Goal: Task Accomplishment & Management: Manage account settings

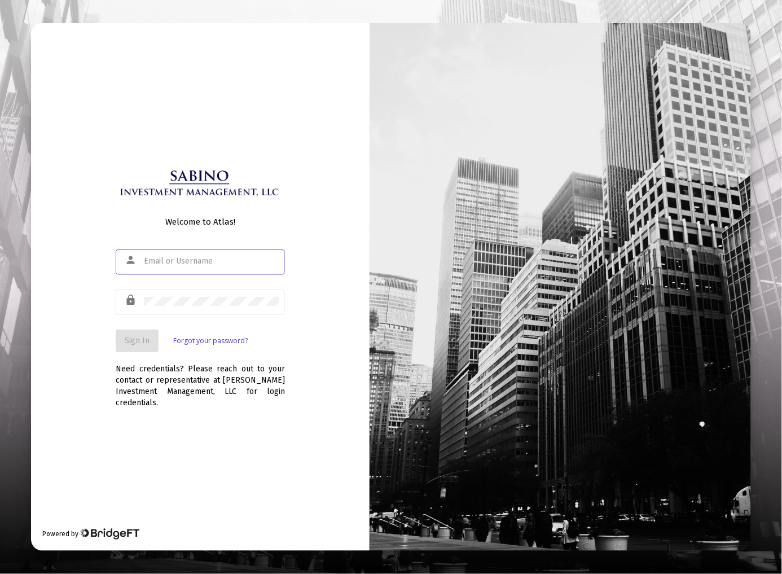
click at [200, 263] on input "text" at bounding box center [211, 261] width 135 height 9
click at [237, 266] on input "[EMAIL_ADDRESS][DOMAIN_NAME]" at bounding box center [211, 261] width 135 height 9
drag, startPoint x: 244, startPoint y: 264, endPoint x: 13, endPoint y: 221, distance: 234.8
click at [13, 221] on div "Welcome to Atlas! person [EMAIL_ADDRESS][DOMAIN_NAME] lock Sign In Forgot your …" at bounding box center [391, 287] width 782 height 574
type input "[EMAIL_ADDRESS][DOMAIN_NAME]"
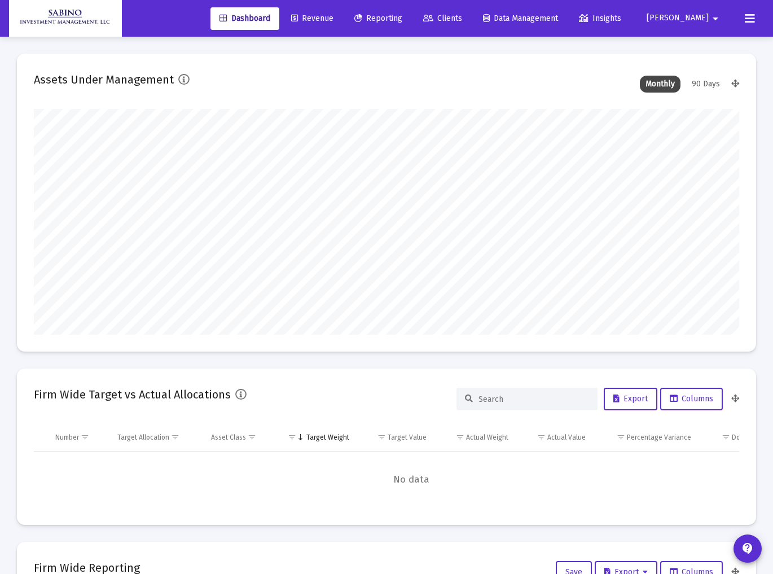
type input "[DATE]"
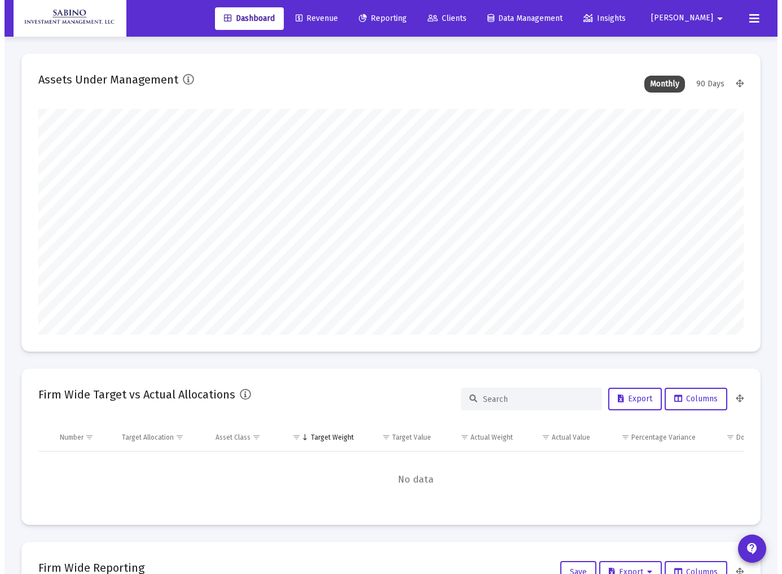
scroll to position [226, 327]
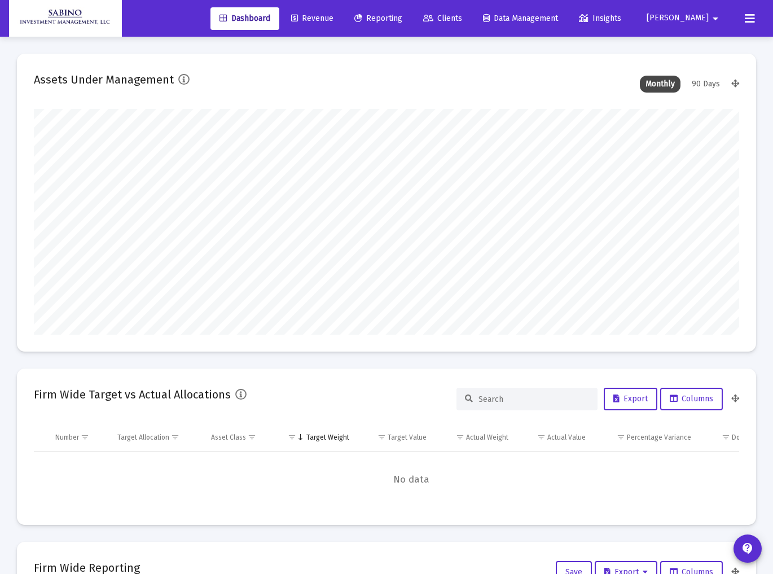
click at [462, 17] on span "Clients" at bounding box center [442, 19] width 39 height 10
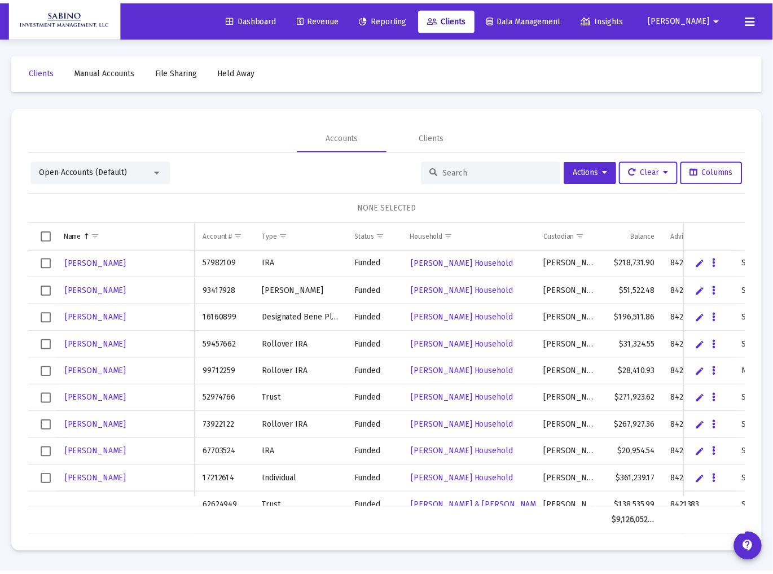
scroll to position [209, 0]
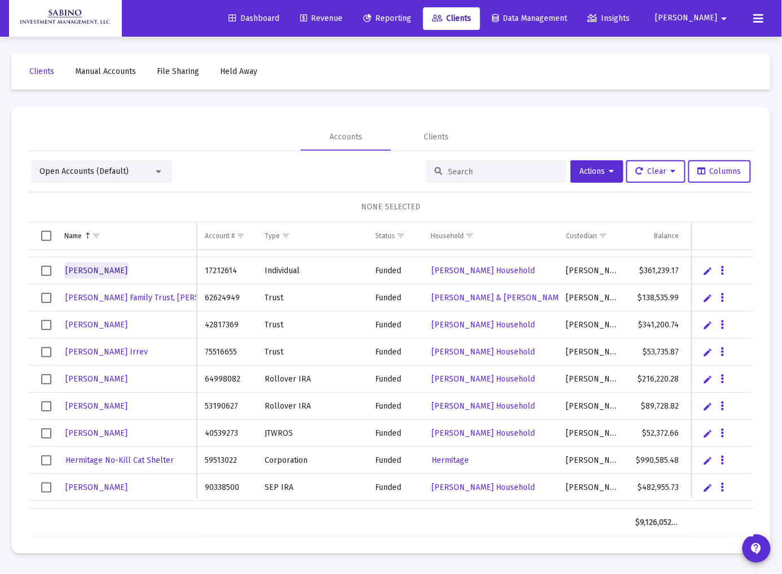
click at [88, 267] on span "[PERSON_NAME]" at bounding box center [96, 271] width 62 height 10
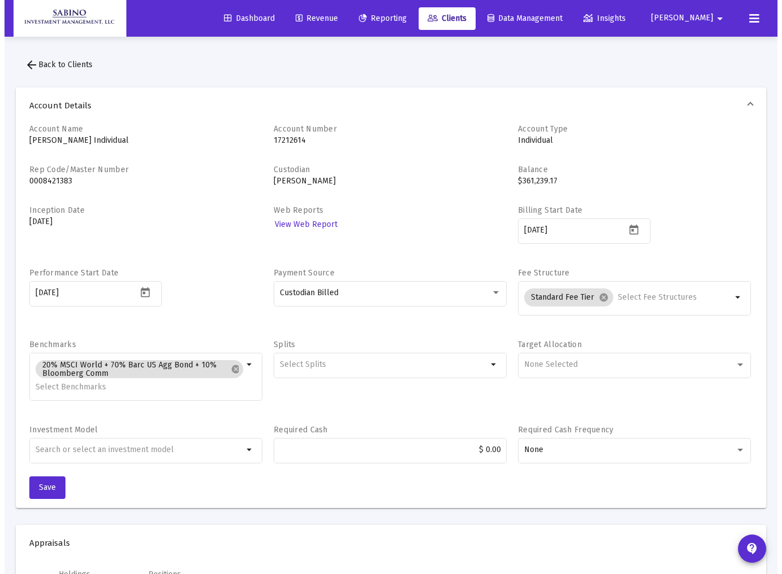
scroll to position [927, 0]
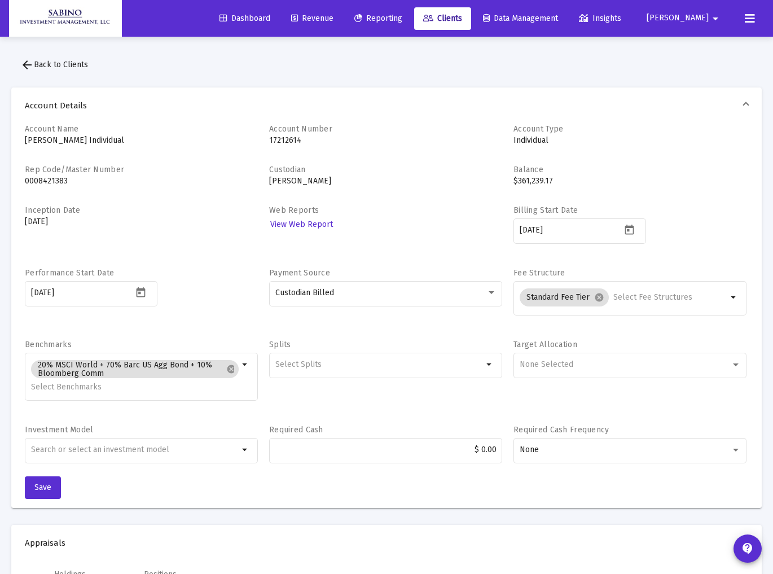
click at [533, 140] on p "Individual" at bounding box center [630, 140] width 233 height 11
click at [749, 18] on icon at bounding box center [750, 19] width 10 height 14
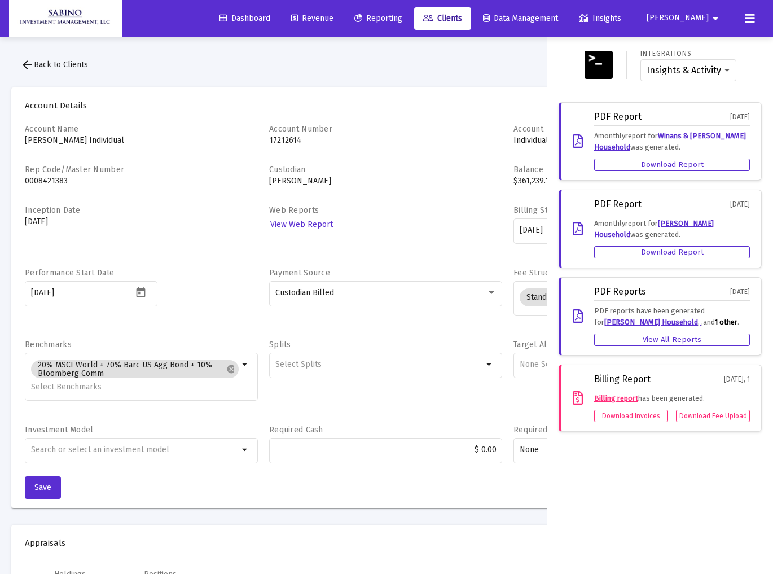
click at [409, 63] on div at bounding box center [386, 287] width 773 height 574
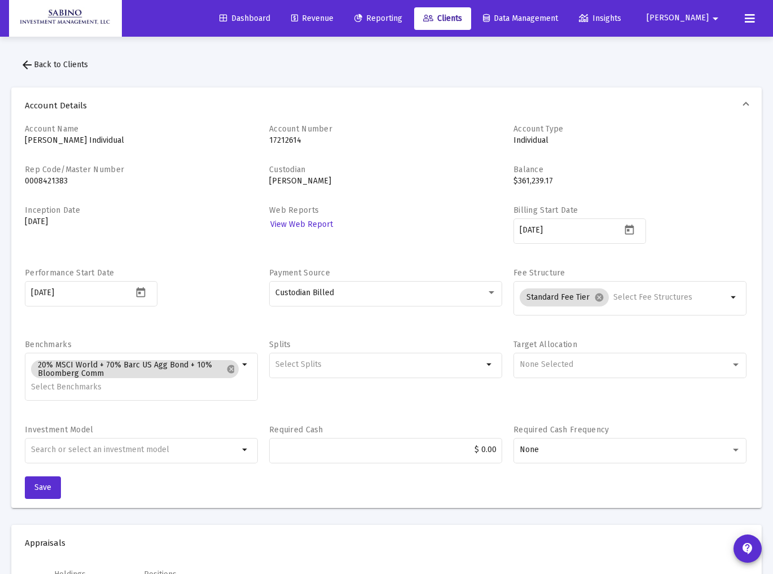
click at [104, 135] on p "Carrillo, Gregoria Individual" at bounding box center [141, 140] width 233 height 11
click at [286, 143] on p "17212614" at bounding box center [385, 140] width 233 height 11
click at [532, 144] on p "Individual" at bounding box center [630, 140] width 233 height 11
click at [69, 65] on span "arrow_back Back to Clients" at bounding box center [54, 65] width 68 height 10
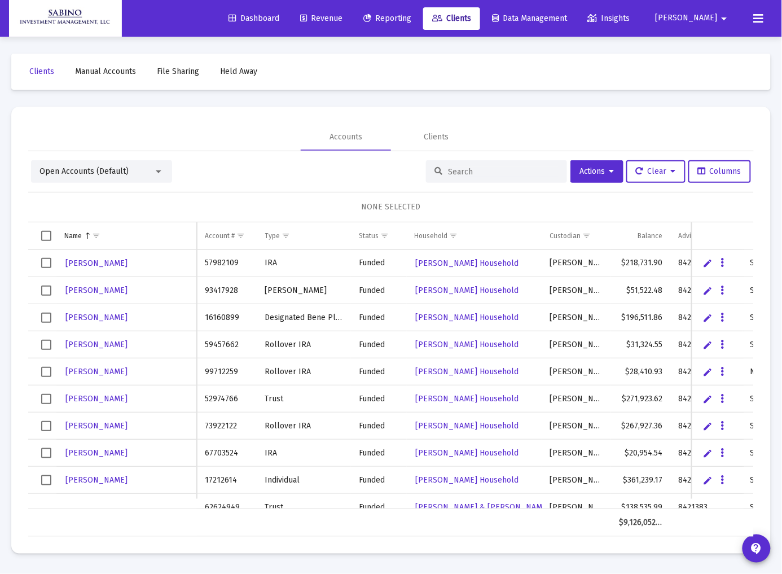
click at [707, 479] on link "Edit" at bounding box center [708, 480] width 10 height 10
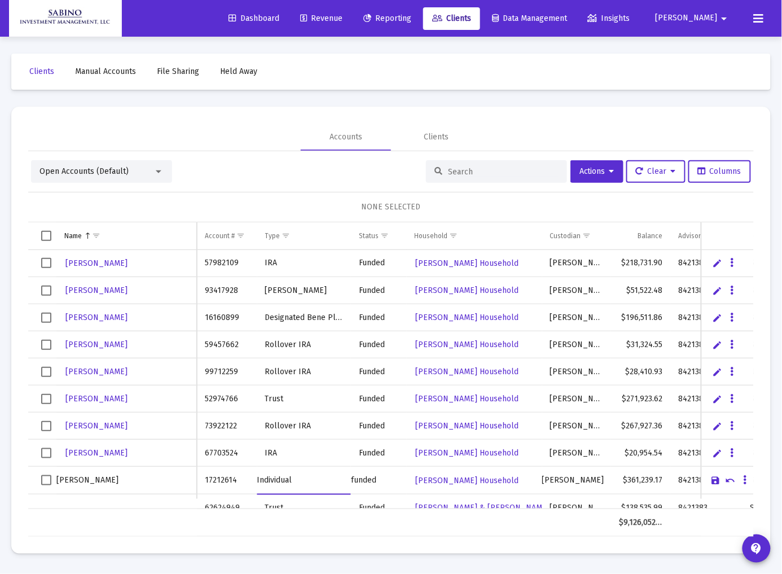
click at [296, 477] on input "Individual" at bounding box center [304, 480] width 94 height 27
drag, startPoint x: 297, startPoint y: 478, endPoint x: 234, endPoint y: 475, distance: 63.3
click at [234, 475] on tr "Carrillo, Gregoria 17212614 Individual funded Carrillo Household Schwab $361,23…" at bounding box center [531, 481] width 1007 height 28
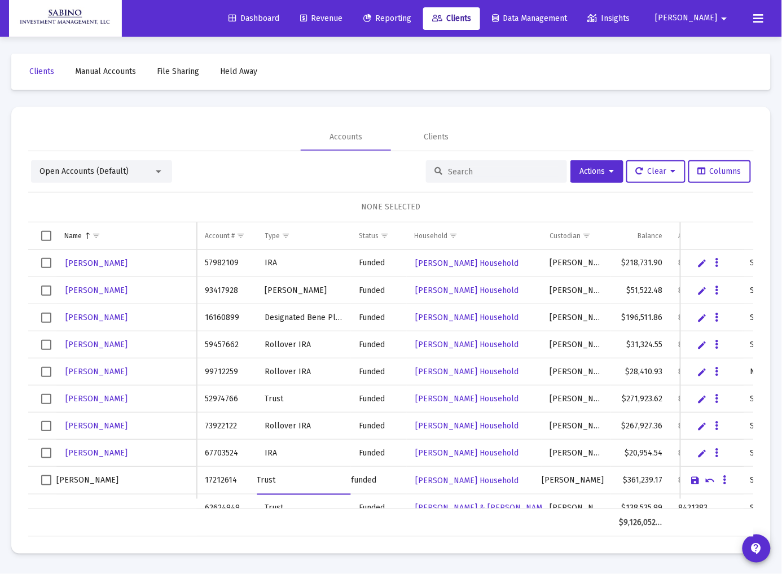
type input "Trust"
click at [162, 481] on input "Carrillo, Gregoria" at bounding box center [126, 480] width 140 height 27
type input "Carrillo, Gregoria Rev Trust"
click at [695, 480] on link "Save" at bounding box center [695, 480] width 10 height 10
click at [706, 397] on link "Edit" at bounding box center [708, 399] width 10 height 10
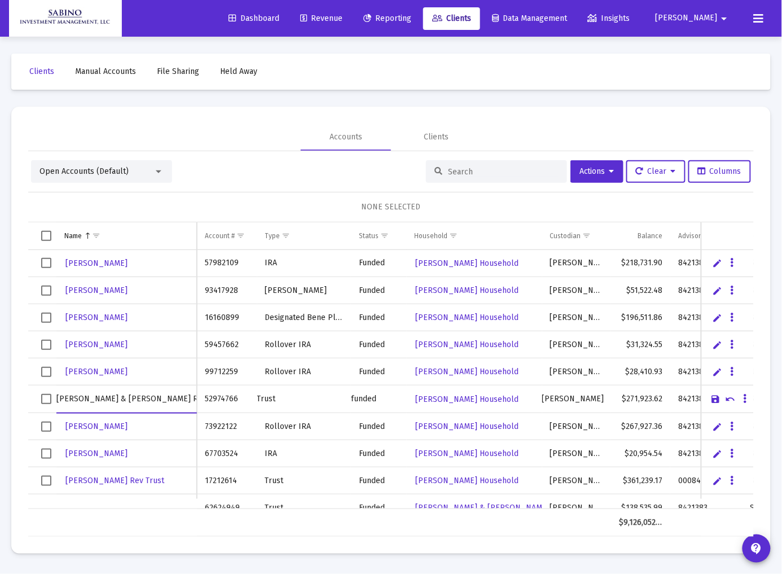
type input "Byers, James & Donna Rev Trust"
click at [714, 401] on link "Save" at bounding box center [716, 399] width 10 height 10
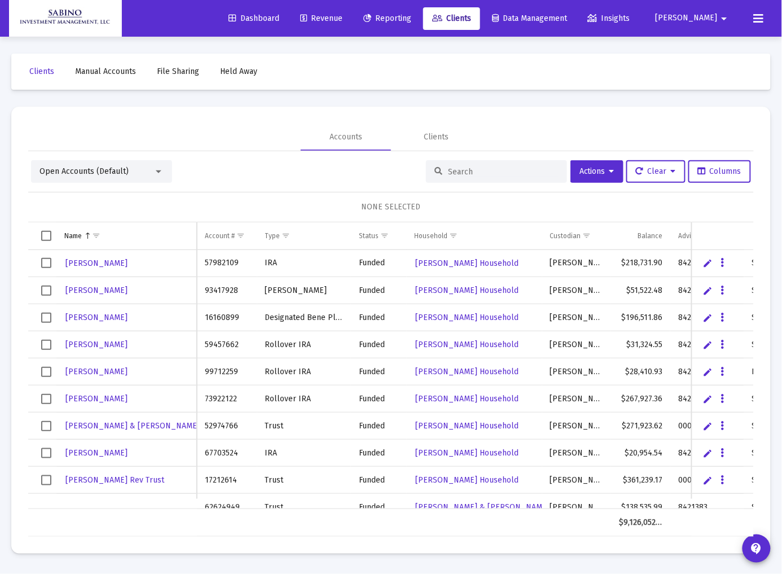
click at [706, 401] on link "Edit" at bounding box center [708, 399] width 10 height 10
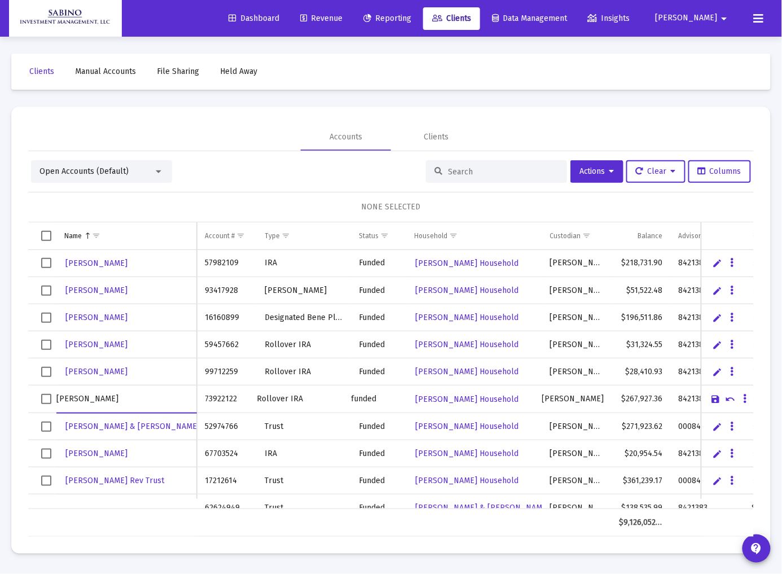
type input "Byers, James IRA"
click at [713, 401] on link "Save" at bounding box center [716, 399] width 10 height 10
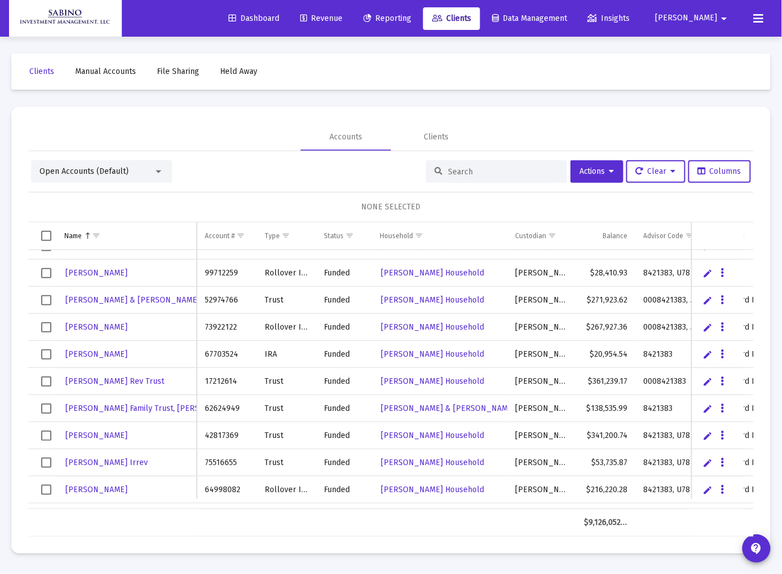
click at [708, 354] on link "Edit" at bounding box center [708, 354] width 10 height 10
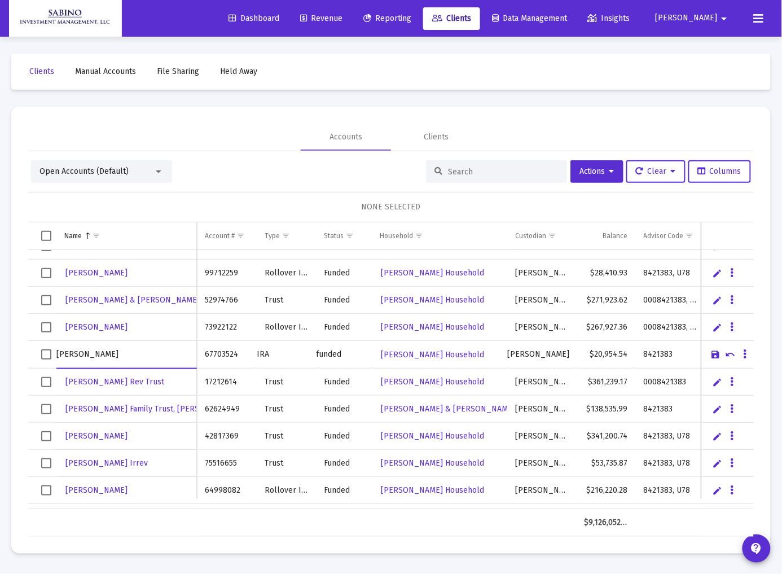
click at [167, 348] on input "Carrillo, Gregoria" at bounding box center [126, 354] width 140 height 27
type input "Carrillo, Gregoria IRA"
click at [714, 356] on link "Save" at bounding box center [716, 354] width 10 height 10
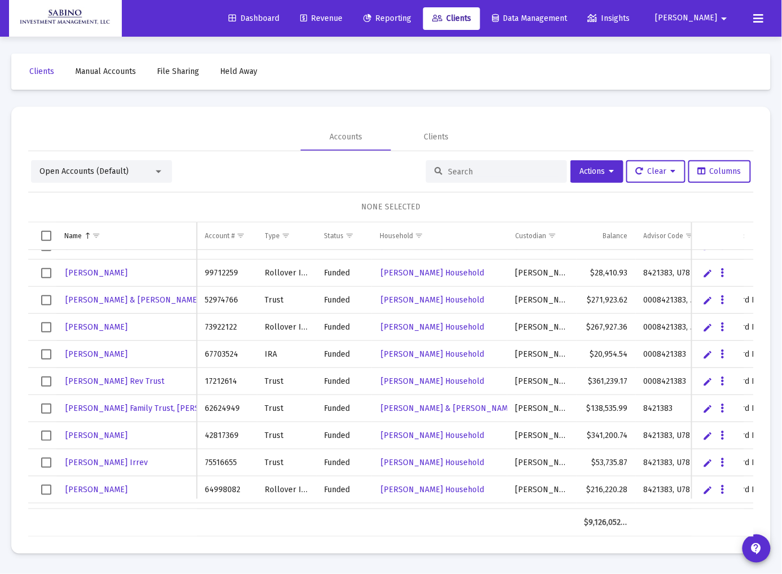
click at [707, 437] on link "Edit" at bounding box center [708, 436] width 10 height 10
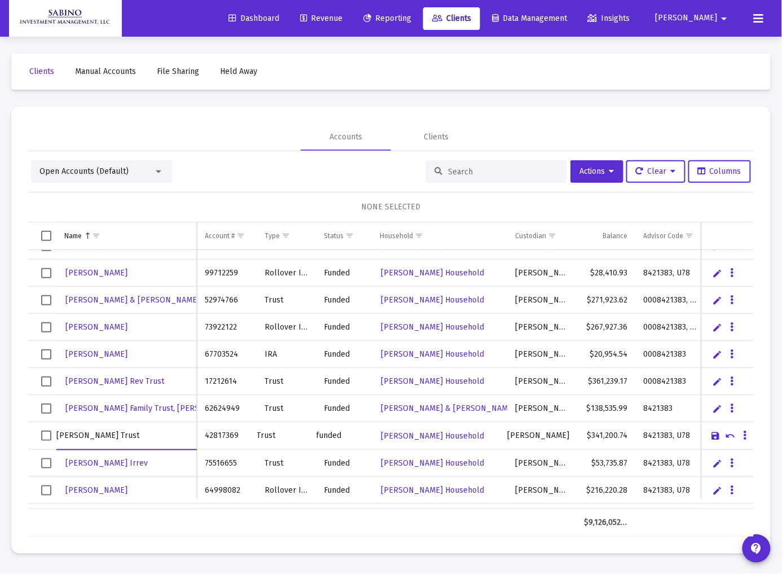
type input "Castillo, Daniel Irrev Trust"
click at [713, 436] on link "Save" at bounding box center [716, 436] width 10 height 10
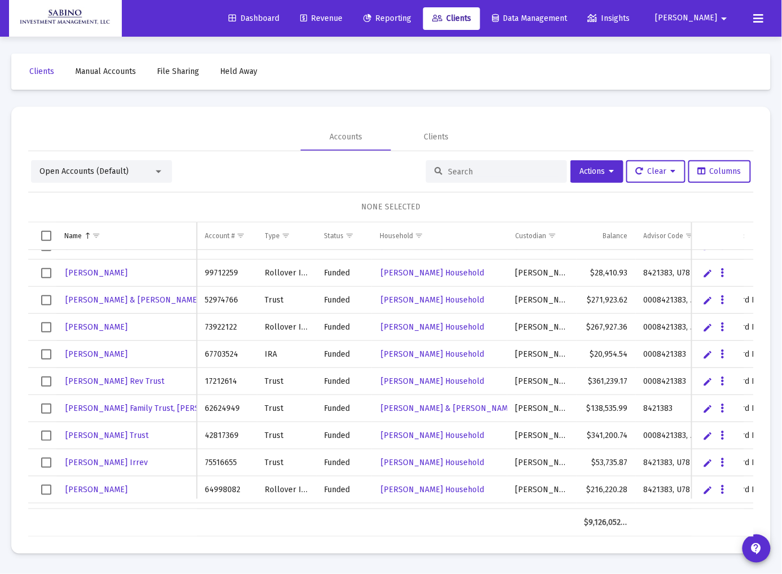
click at [708, 466] on link "Edit" at bounding box center [708, 463] width 10 height 10
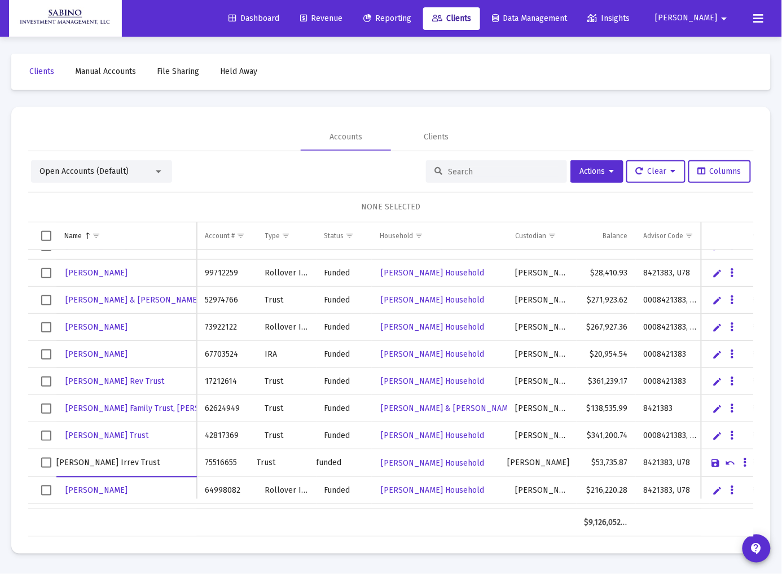
type input "Dusenberry Irrev Trust"
click at [716, 463] on link "Save" at bounding box center [716, 463] width 10 height 10
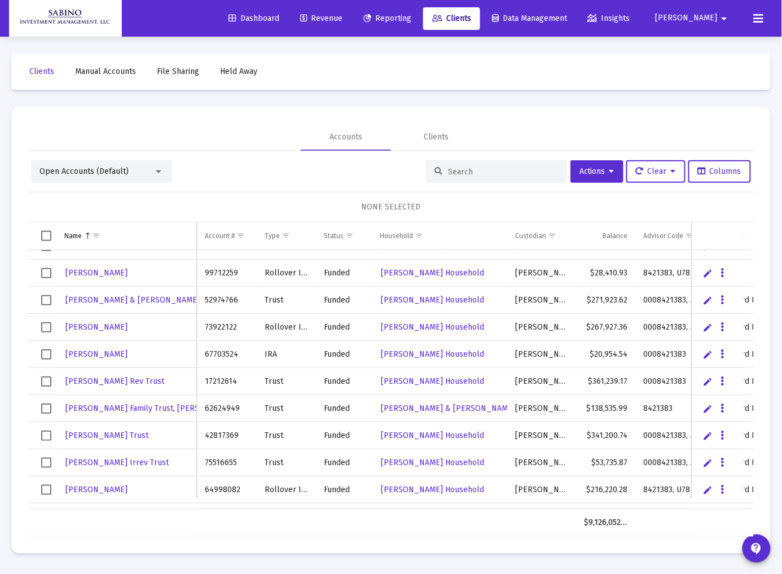
click at [709, 492] on link "Edit" at bounding box center [708, 490] width 10 height 10
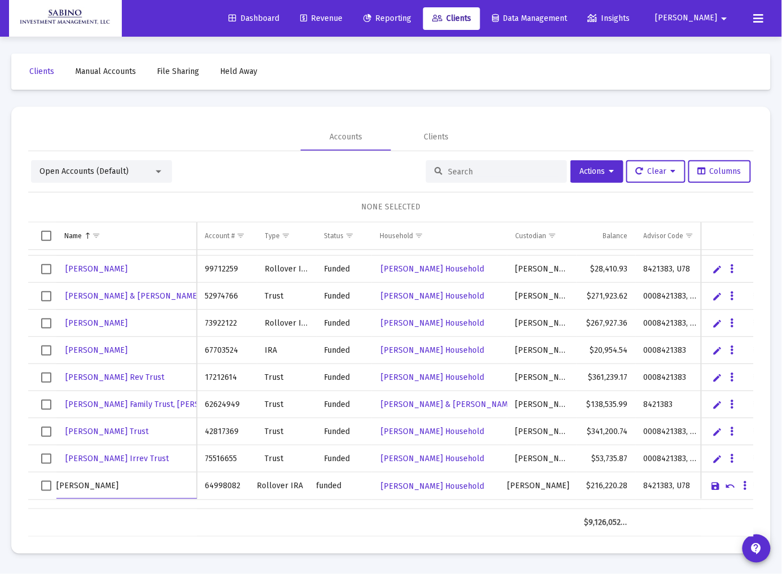
type input "Farland, Eileen IRA"
click at [717, 483] on link "Save" at bounding box center [716, 486] width 10 height 10
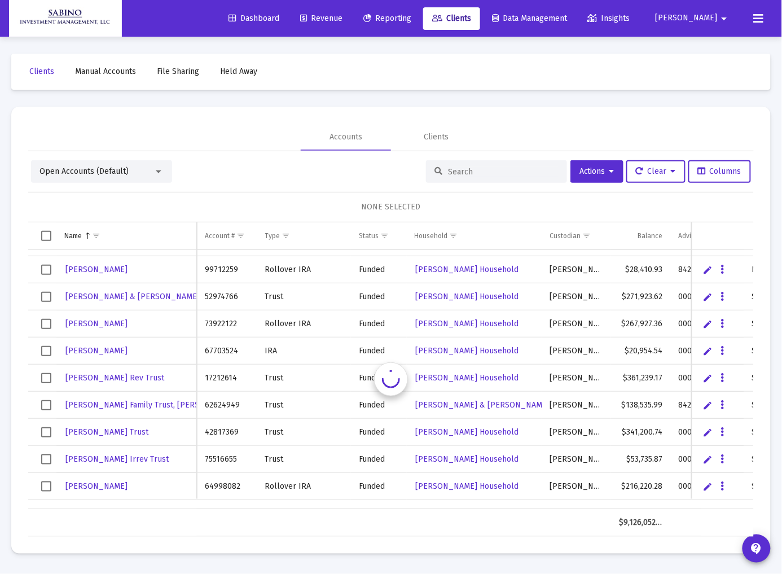
scroll to position [102, 0]
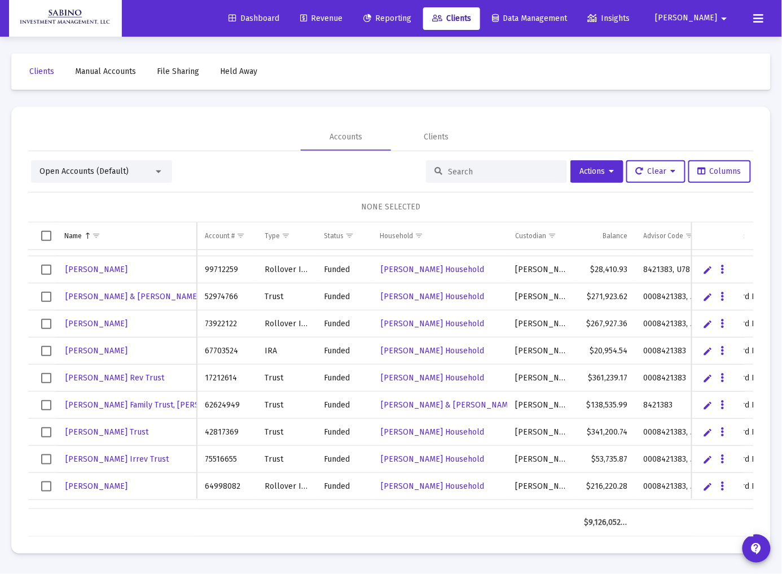
click at [707, 270] on link "Edit" at bounding box center [708, 270] width 10 height 10
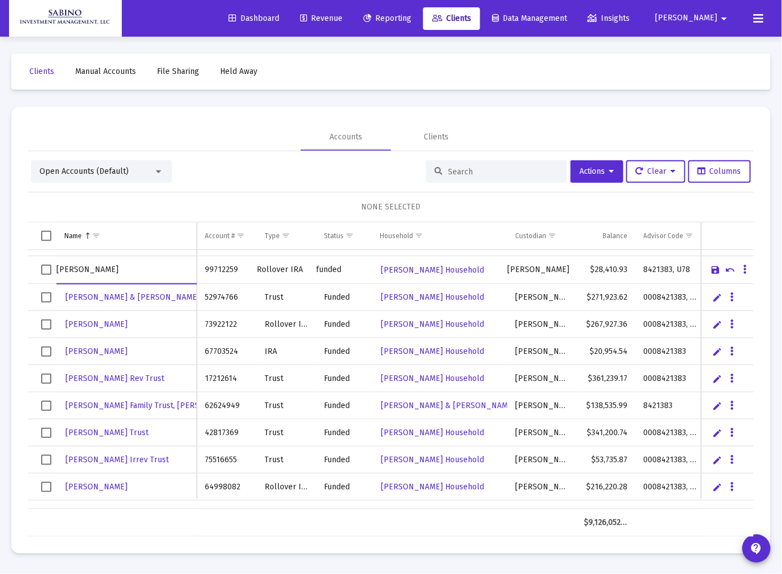
type input "Baker, Diane IRA"
click at [715, 271] on link "Save" at bounding box center [716, 270] width 10 height 10
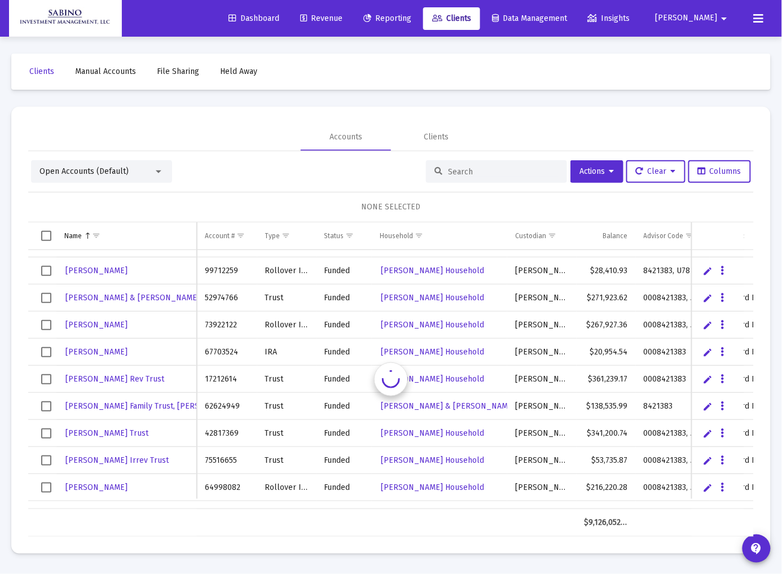
scroll to position [100, 0]
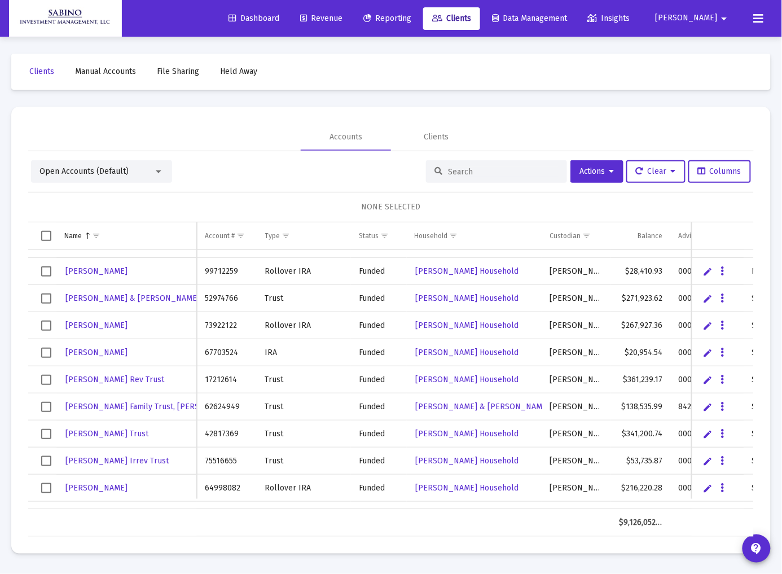
click at [708, 407] on link "Edit" at bounding box center [708, 407] width 10 height 10
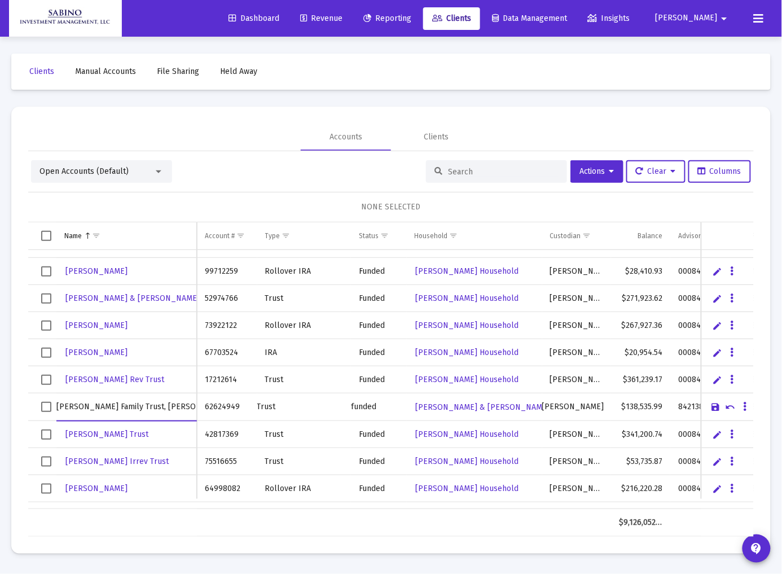
drag, startPoint x: 184, startPoint y: 408, endPoint x: 133, endPoint y: 406, distance: 50.8
click at [133, 406] on input "Castillo Family Trust, Bob & Linda" at bounding box center [126, 406] width 140 height 27
type input "Castillo Family Trust"
click at [715, 406] on link "Save" at bounding box center [716, 407] width 10 height 10
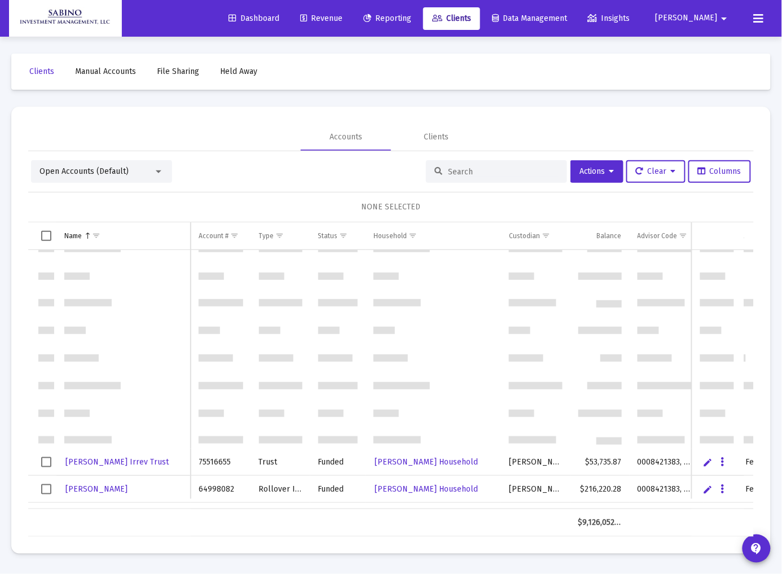
scroll to position [317, 0]
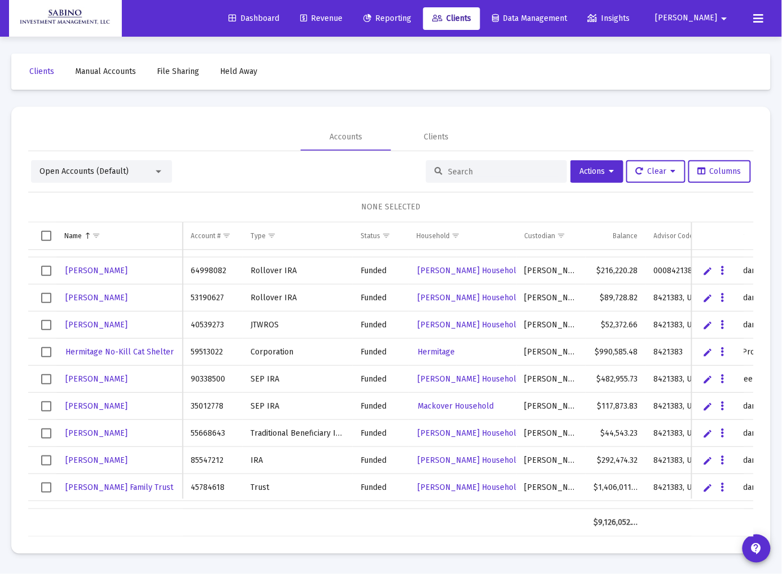
click at [707, 298] on link "Edit" at bounding box center [708, 298] width 10 height 10
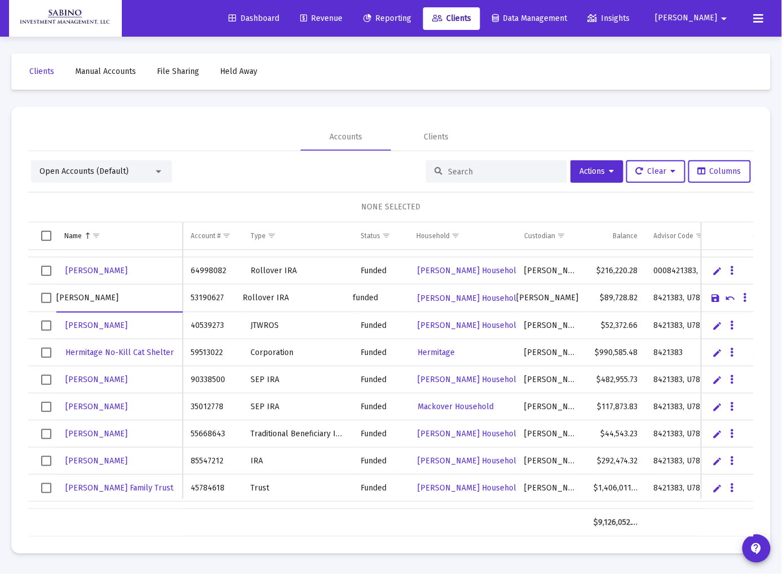
type input "Farland, James IRA"
click at [715, 298] on link "Save" at bounding box center [716, 298] width 10 height 10
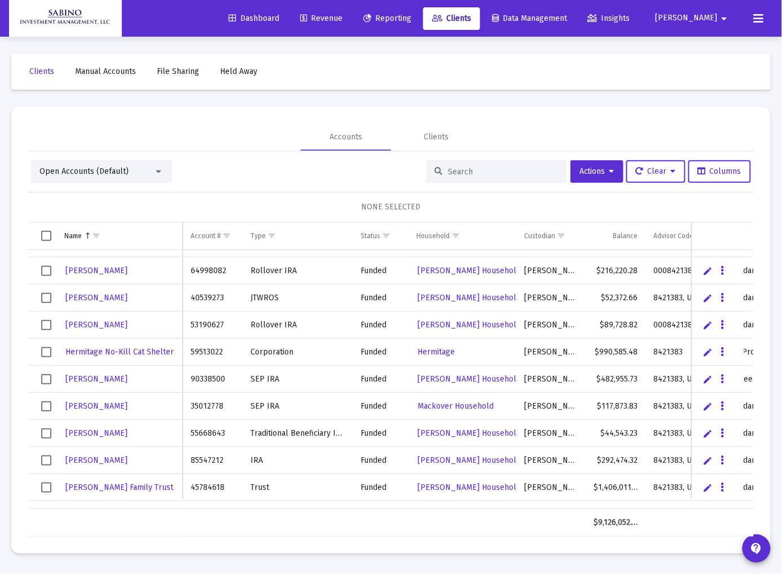
click at [706, 296] on link "Edit" at bounding box center [708, 298] width 10 height 10
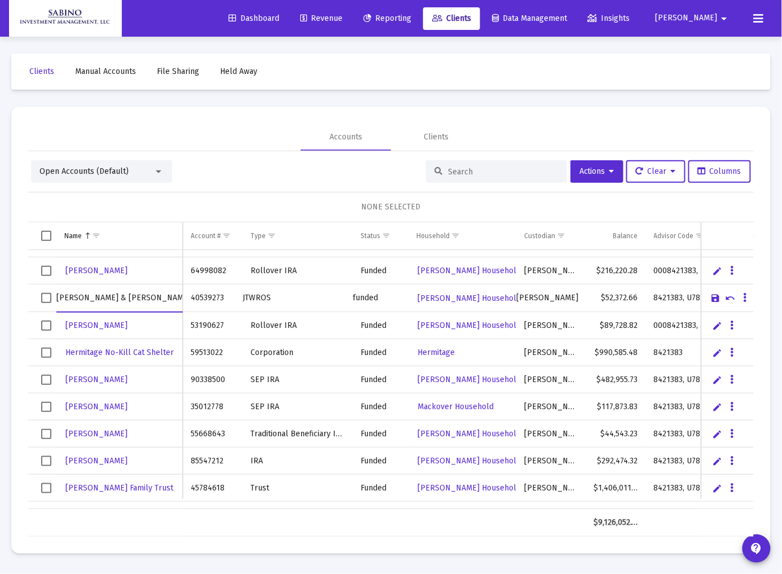
type input "Farland, James & Eileen"
click at [717, 301] on link "Save" at bounding box center [716, 298] width 10 height 10
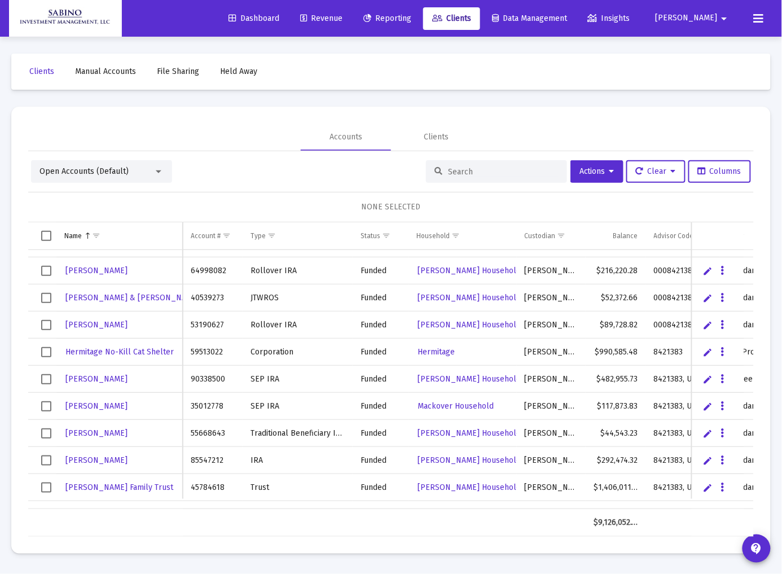
click at [704, 380] on link "Edit" at bounding box center [708, 379] width 10 height 10
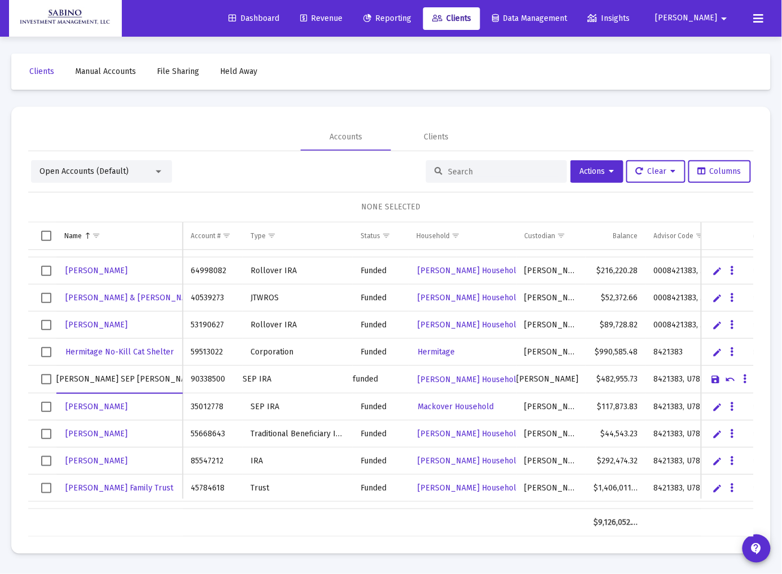
type input "Kahl, Robert SEP IRA"
click at [716, 380] on link "Save" at bounding box center [716, 379] width 10 height 10
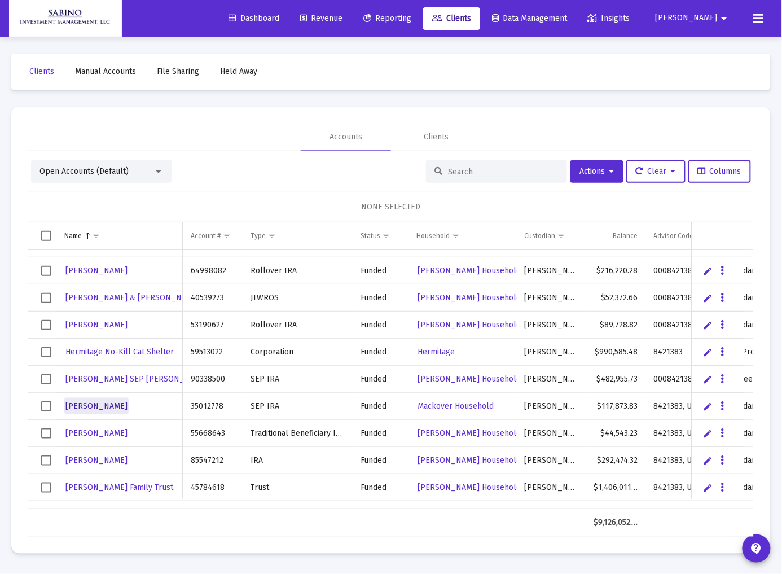
click at [121, 407] on span "Mackover, Monica" at bounding box center [96, 406] width 62 height 10
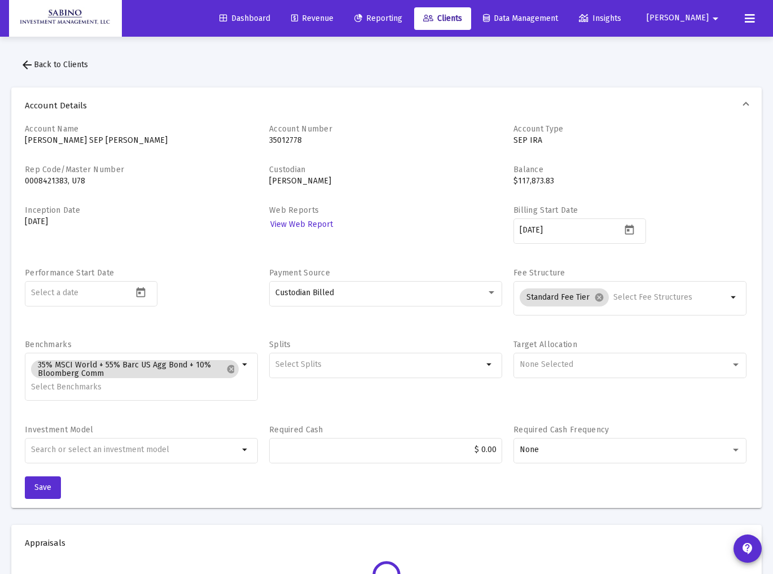
click at [46, 67] on span "arrow_back Back to Clients" at bounding box center [54, 65] width 68 height 10
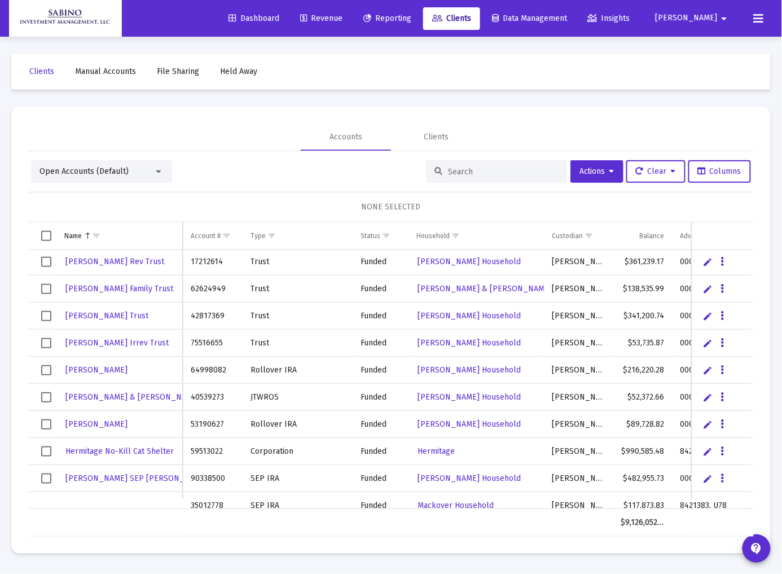
scroll to position [436, 0]
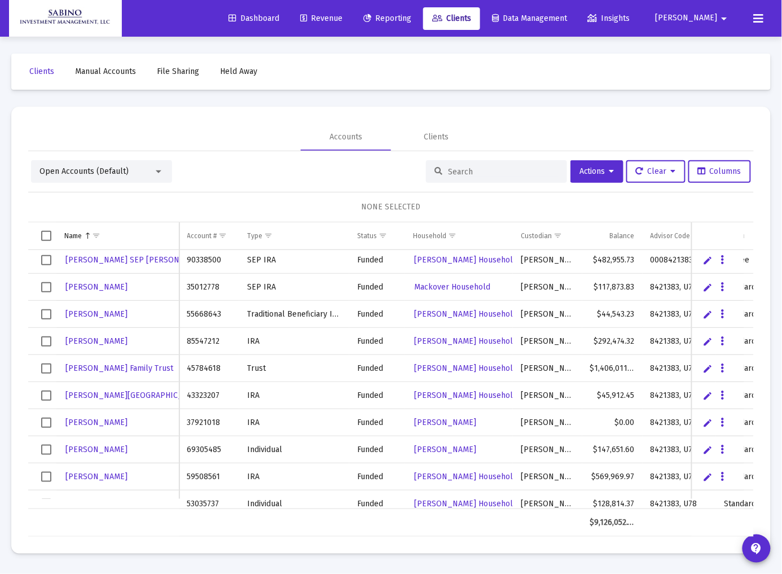
click at [707, 289] on link "Edit" at bounding box center [708, 287] width 10 height 10
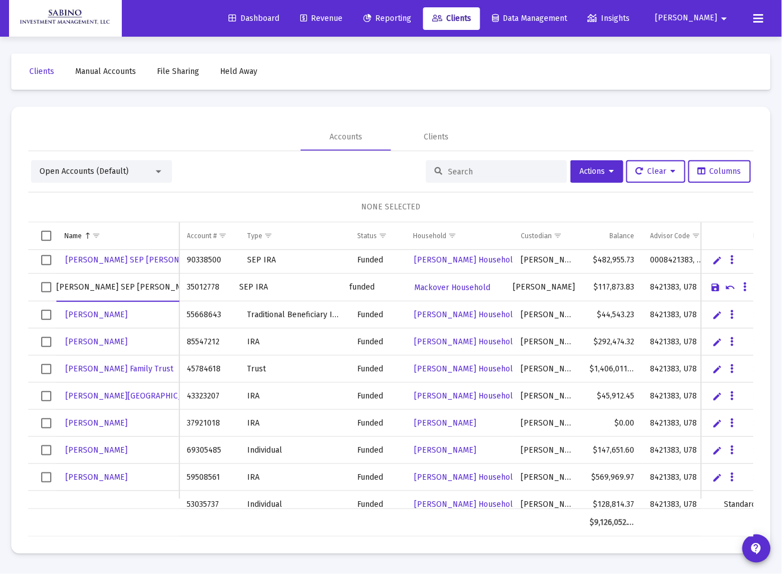
type input "Mackover, Monica SEP IRA"
click at [716, 289] on link "Save" at bounding box center [716, 287] width 10 height 10
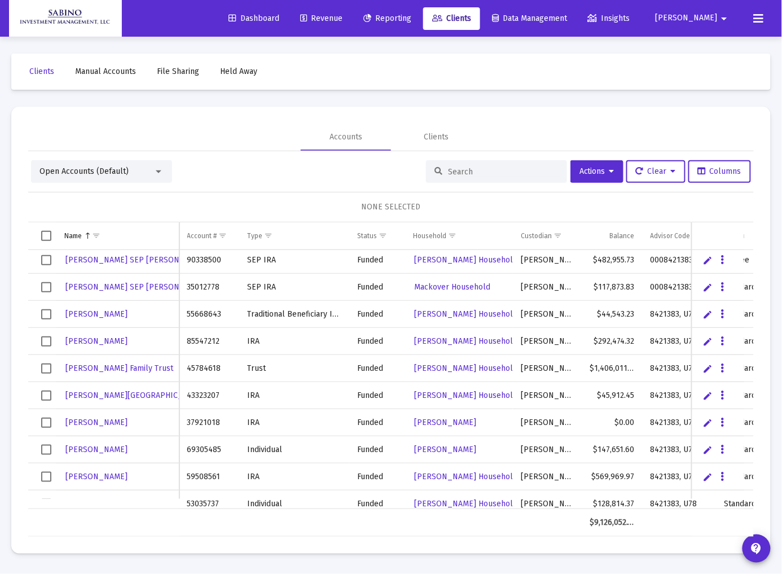
click at [706, 314] on link "Edit" at bounding box center [708, 314] width 10 height 10
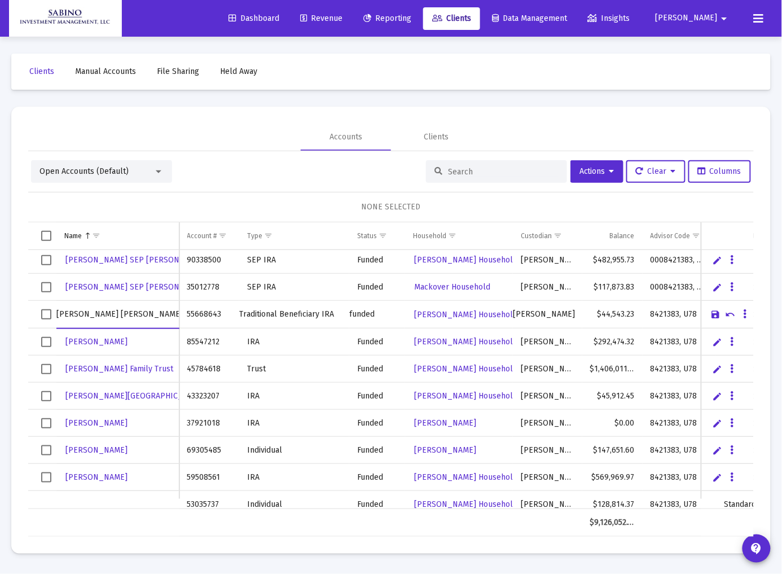
type input "Nesci, Diane Bene IRA"
click at [717, 317] on link "Save" at bounding box center [716, 314] width 10 height 10
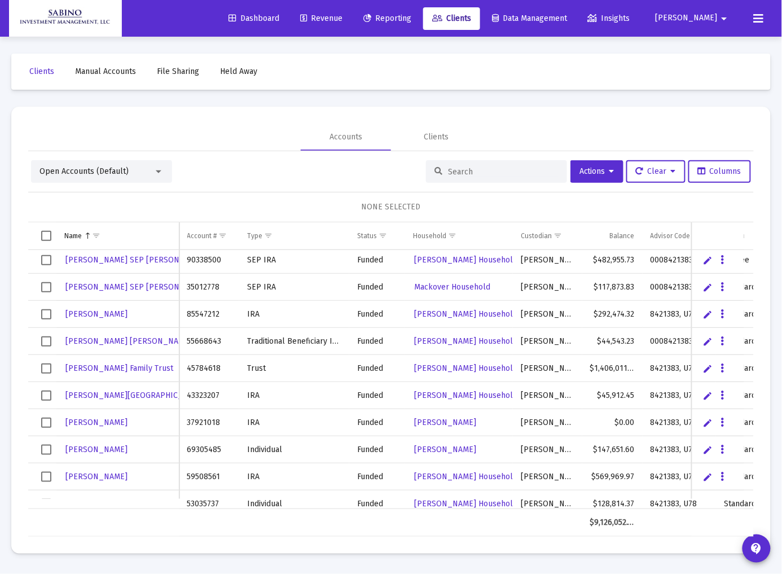
click at [706, 313] on link "Edit" at bounding box center [708, 314] width 10 height 10
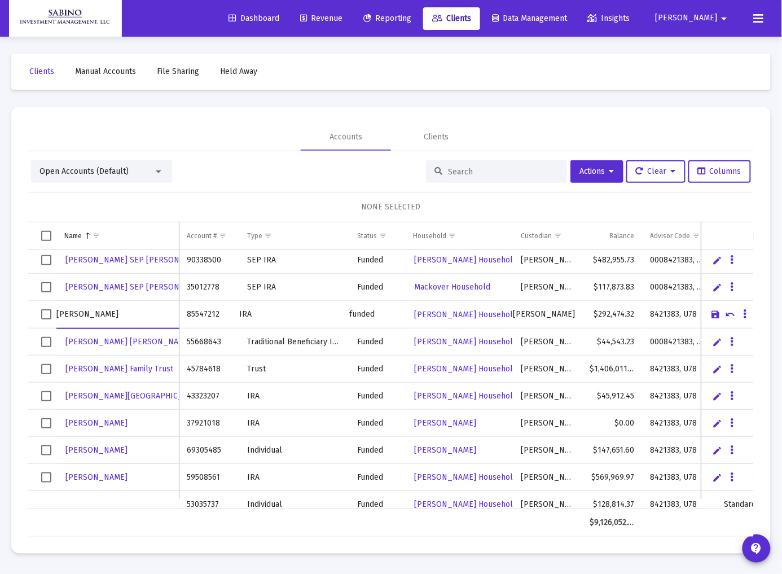
type input "Nesci, Diane IRA"
click at [716, 315] on link "Save" at bounding box center [716, 314] width 10 height 10
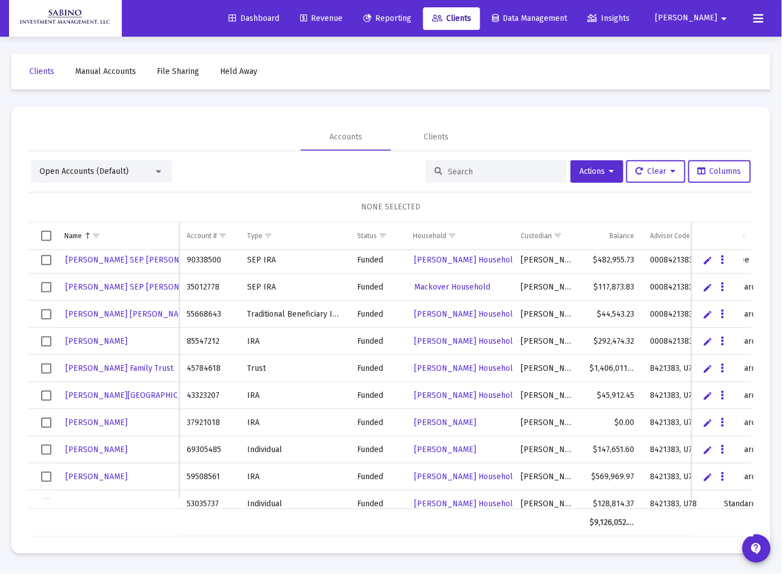
click at [708, 397] on link "Edit" at bounding box center [708, 396] width 10 height 10
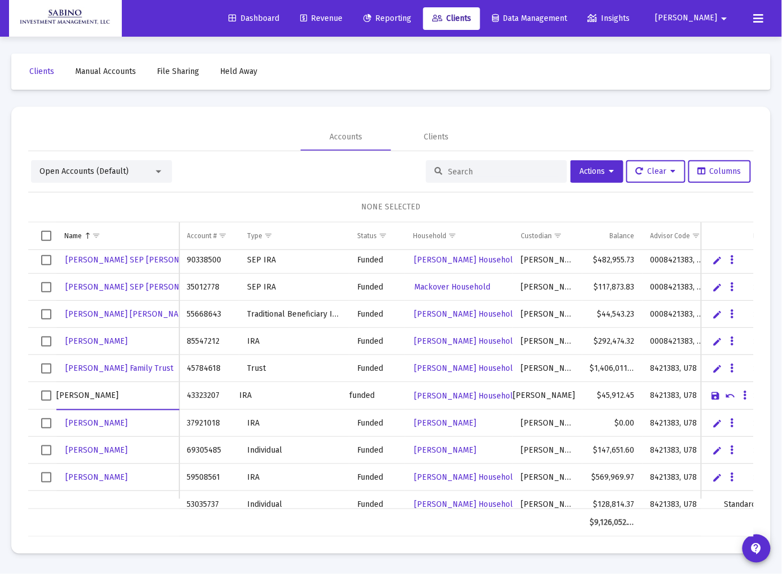
type input "Ocasio, Alba IRA"
click at [713, 398] on link "Save" at bounding box center [716, 396] width 10 height 10
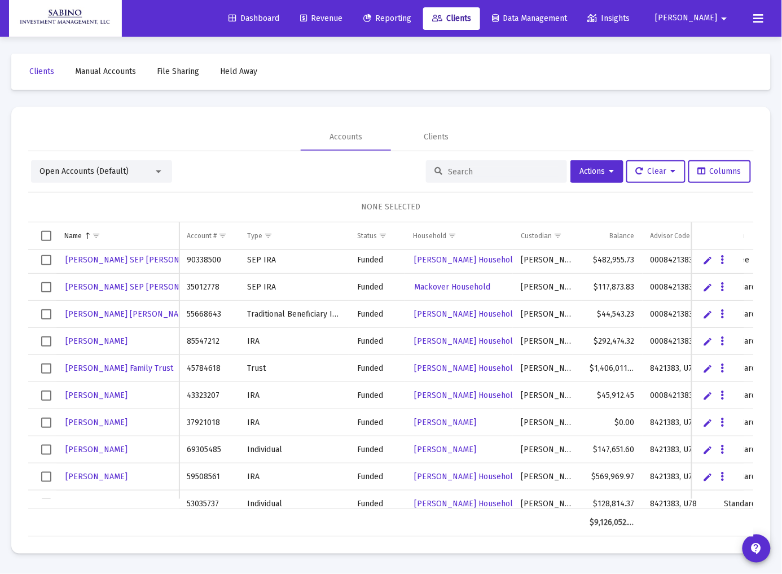
click at [131, 418] on div "Roberts, Donald" at bounding box center [117, 422] width 107 height 16
click at [709, 423] on link "Edit" at bounding box center [708, 423] width 10 height 10
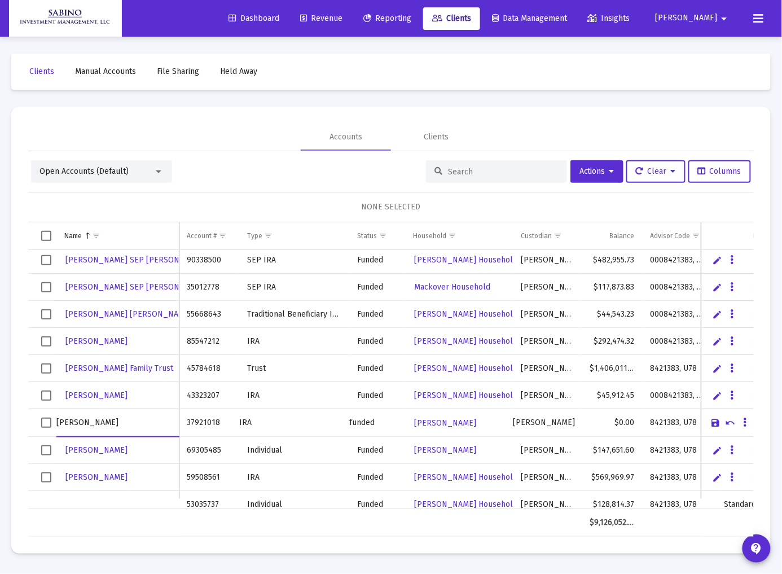
type input "Roberts, Donald IRA"
click at [717, 422] on link "Save" at bounding box center [716, 423] width 10 height 10
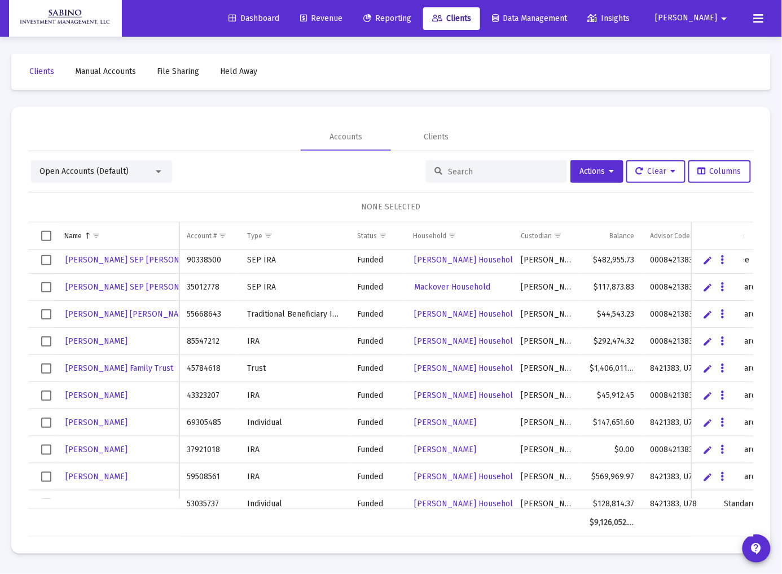
click at [707, 477] on link "Edit" at bounding box center [708, 477] width 10 height 10
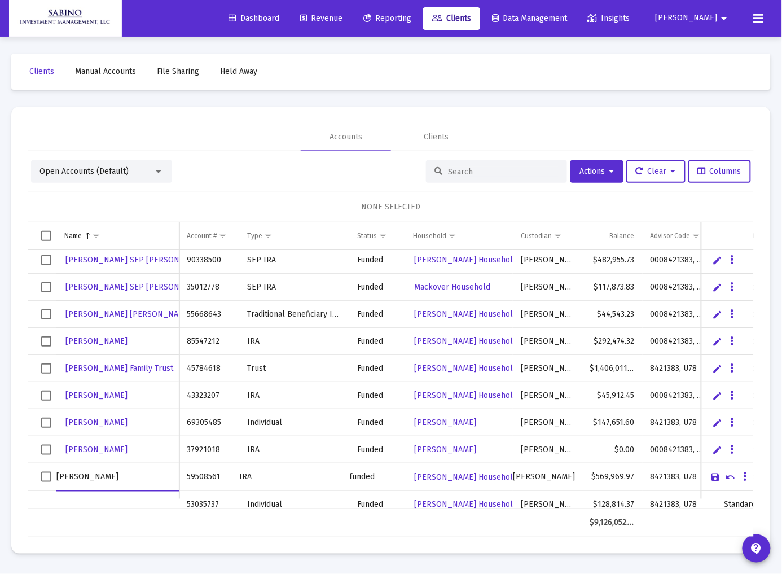
type input "Rosenthal, Hal IRA"
click at [714, 476] on link "Save" at bounding box center [716, 477] width 10 height 10
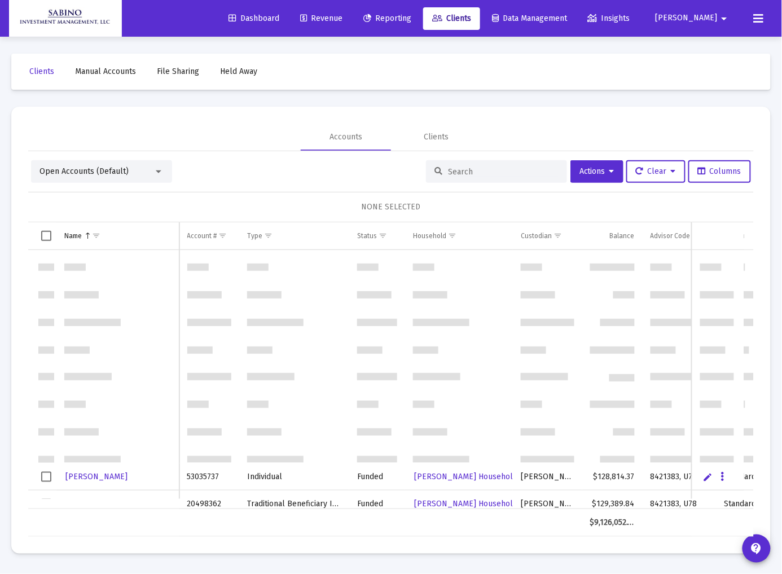
scroll to position [655, 0]
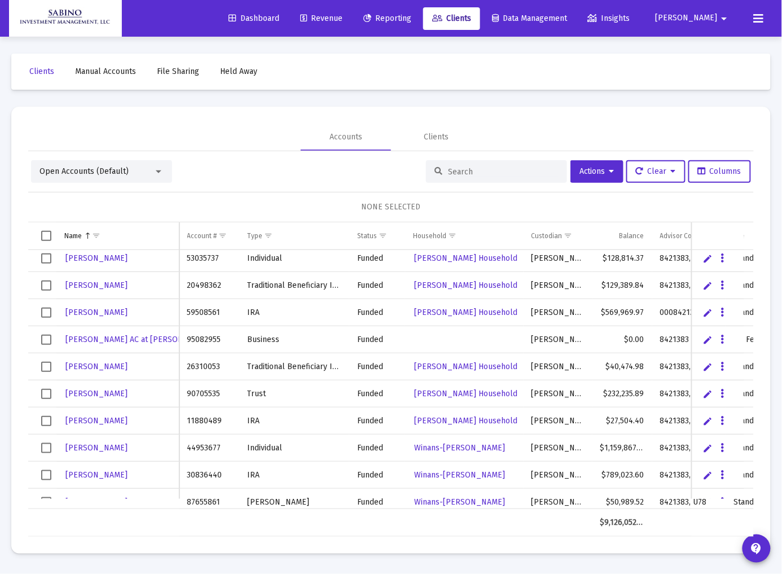
click at [711, 286] on link "Edit" at bounding box center [708, 285] width 10 height 10
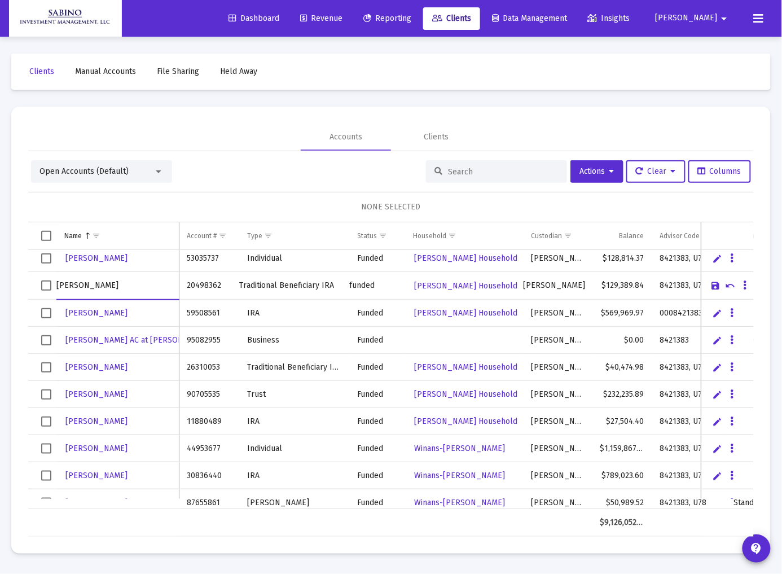
click at [125, 289] on input "Rosenthal, Hal" at bounding box center [117, 285] width 122 height 27
type input "Rosenthal, Hal Bene IRA"
click at [717, 289] on link "Save" at bounding box center [716, 285] width 10 height 10
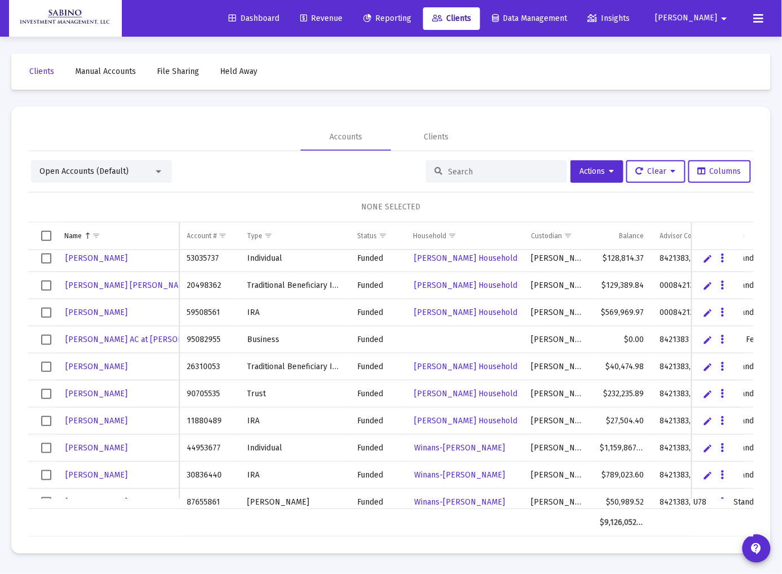
click at [709, 365] on link "Edit" at bounding box center [708, 367] width 10 height 10
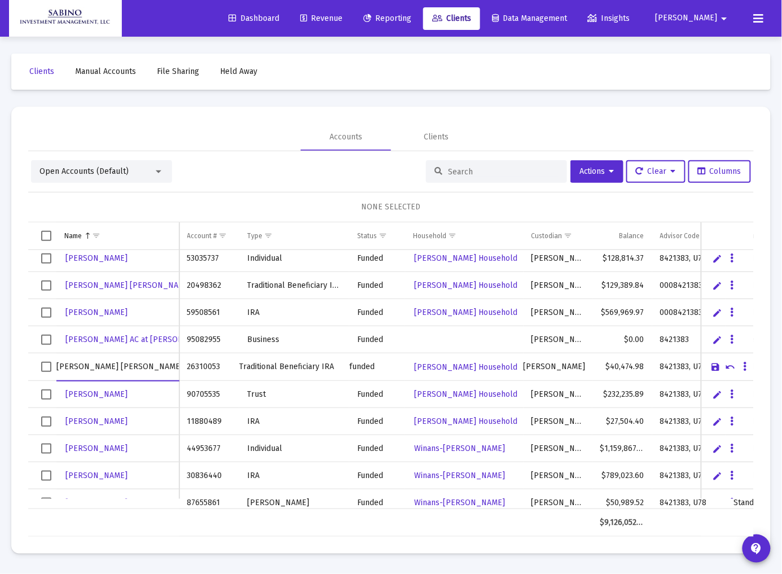
type input "Shields, Deborah Bene IRA"
click at [717, 365] on link "Save" at bounding box center [716, 367] width 10 height 10
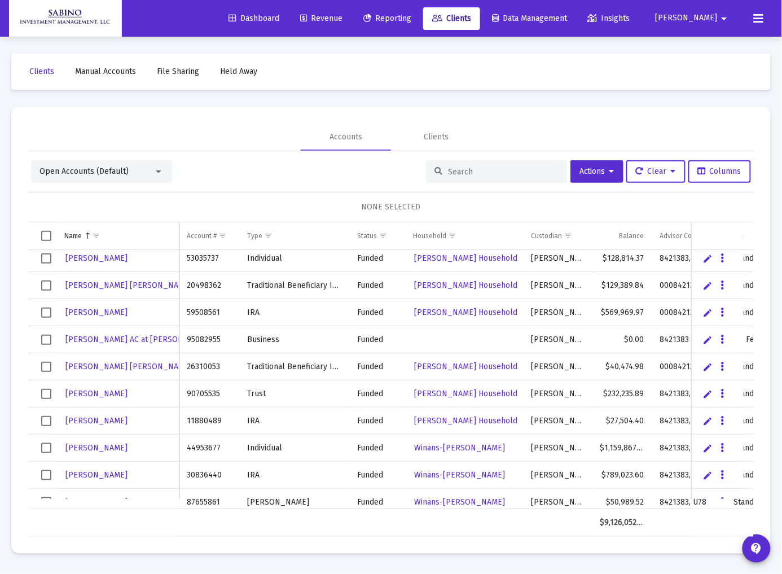
click at [126, 392] on div "Winans, Beverly" at bounding box center [117, 393] width 107 height 16
click at [706, 396] on link "Edit" at bounding box center [708, 394] width 10 height 10
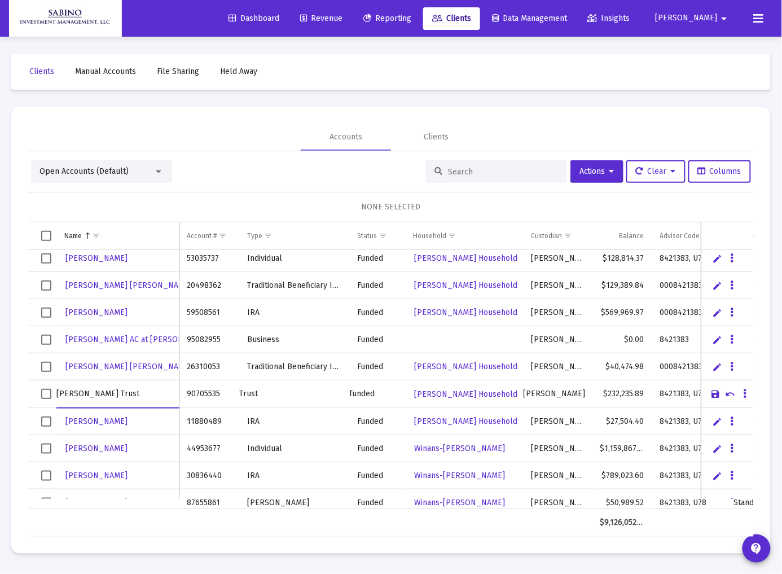
type input "Winans, Beverly Trust"
click at [716, 394] on link "Save" at bounding box center [716, 394] width 10 height 10
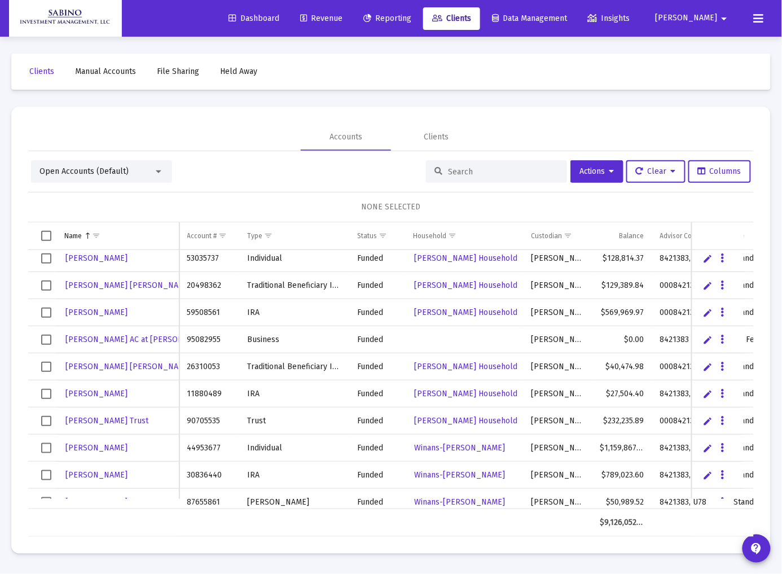
click at [708, 393] on link "Edit" at bounding box center [708, 394] width 10 height 10
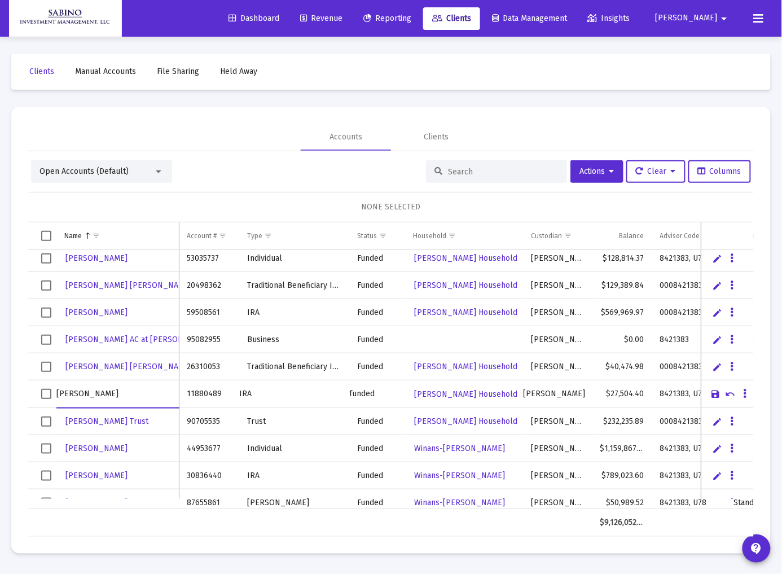
type input "Winans, Beverly IRA"
click at [717, 397] on link "Save" at bounding box center [716, 394] width 10 height 10
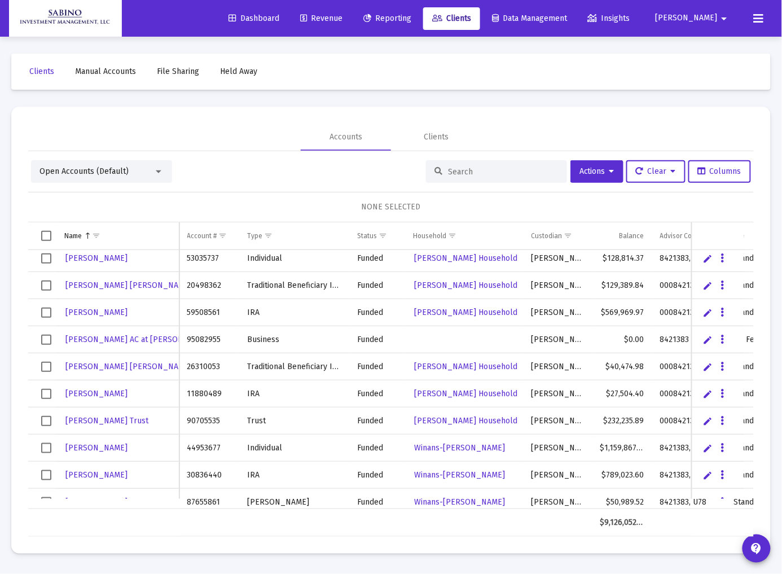
click at [704, 477] on link "Edit" at bounding box center [708, 475] width 10 height 10
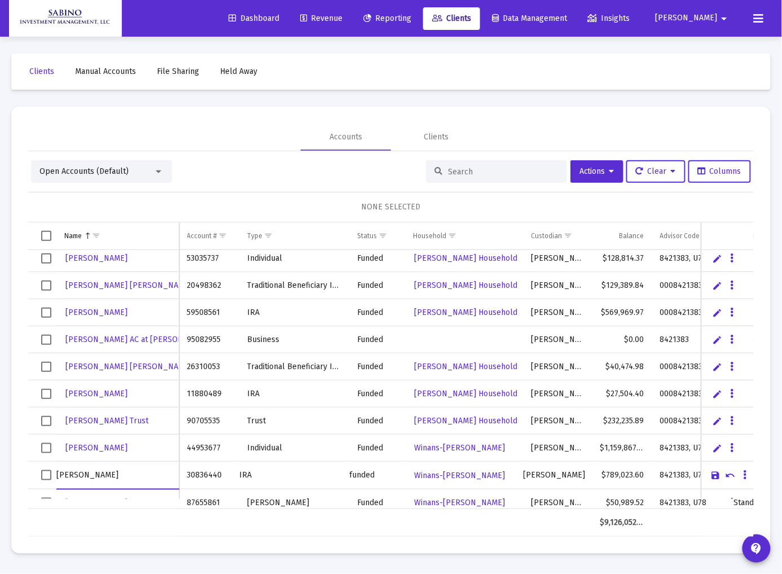
type input "Winans, Jill IRA"
click at [715, 475] on link "Save" at bounding box center [716, 475] width 10 height 10
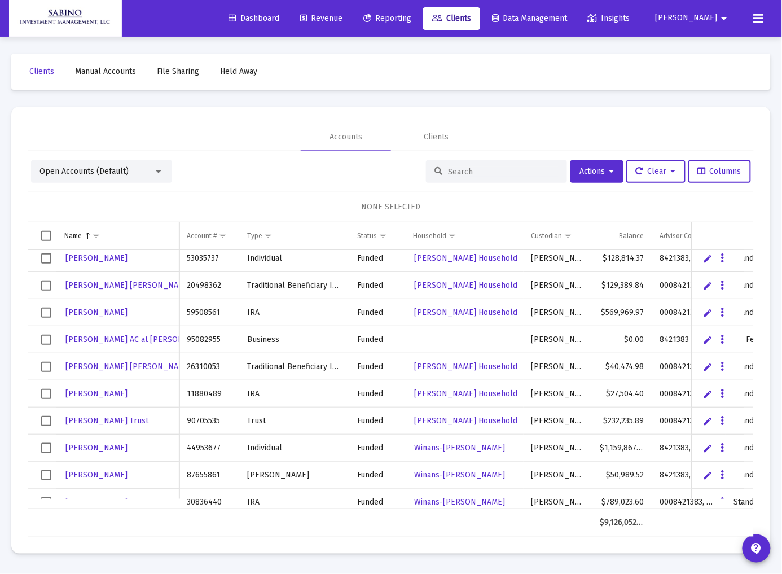
click at [705, 480] on link "Edit" at bounding box center [708, 475] width 10 height 10
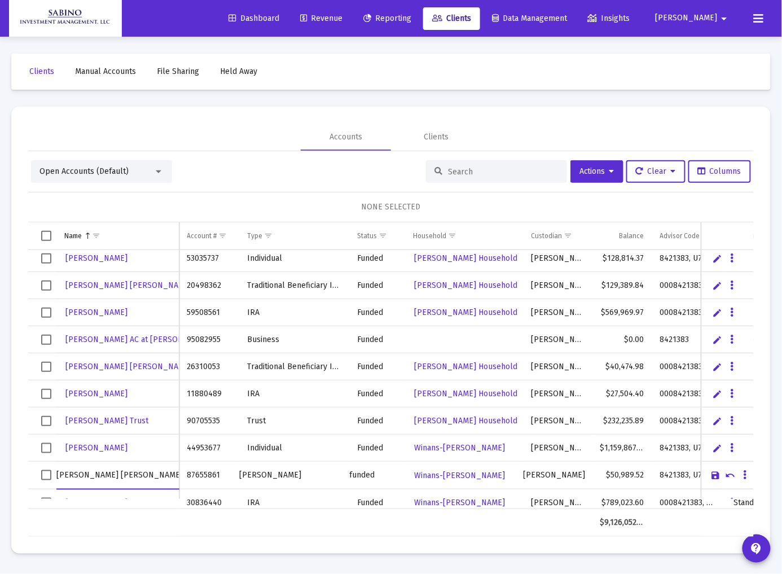
type input "Winans, Jill Roth IRA"
click at [714, 475] on link "Save" at bounding box center [716, 475] width 10 height 10
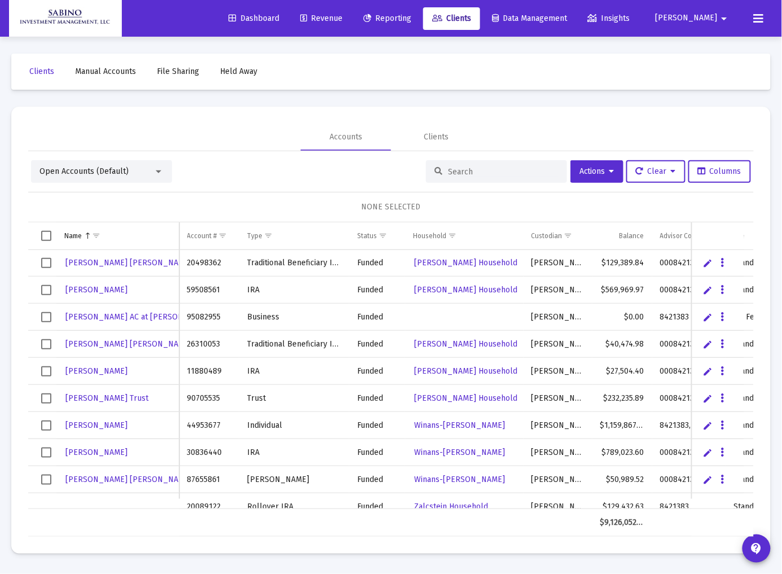
scroll to position [697, 0]
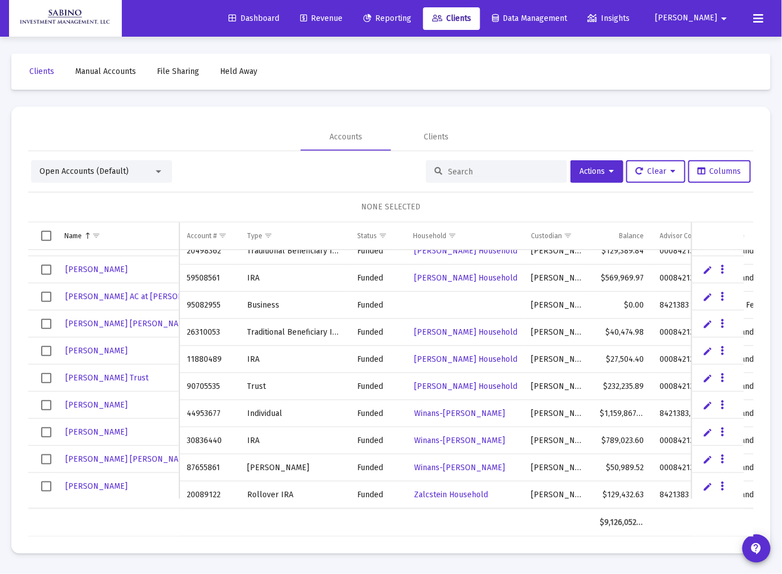
click at [707, 483] on link "Edit" at bounding box center [708, 486] width 10 height 10
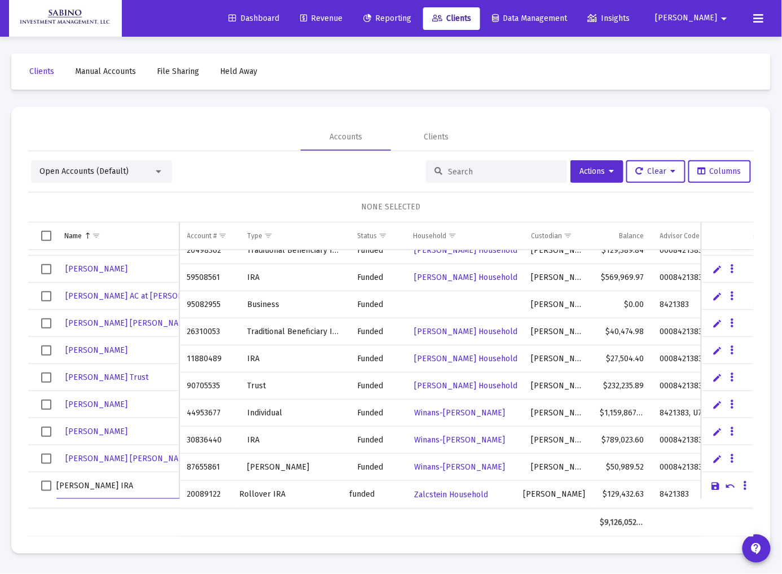
type input "Yechezkel Zalcstein IRA"
click at [714, 486] on link "Save" at bounding box center [716, 486] width 10 height 10
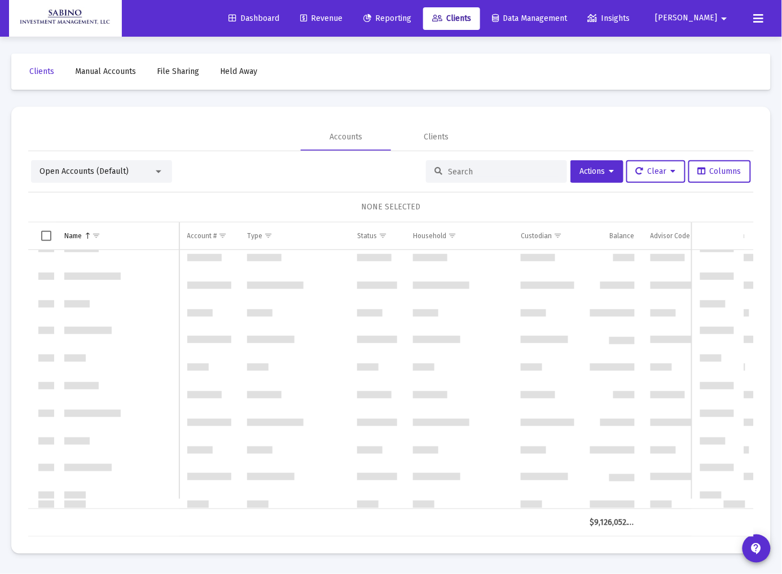
scroll to position [71, 0]
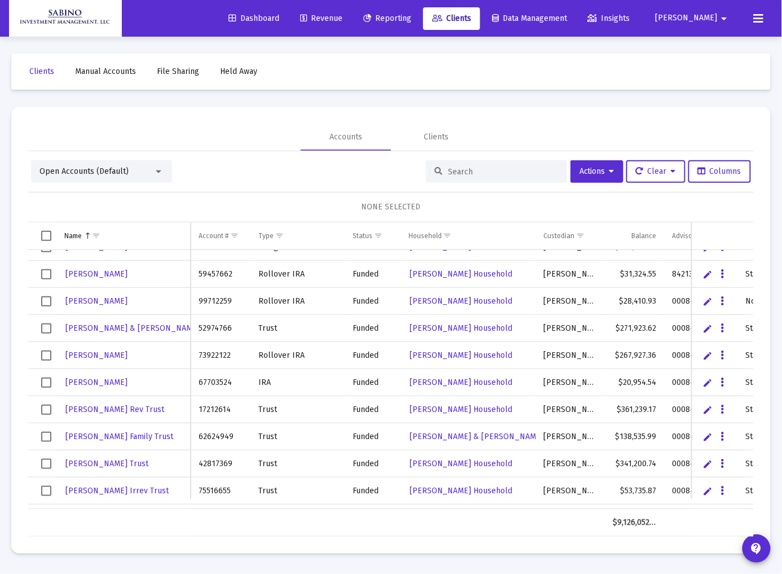
click at [716, 16] on span "Robert" at bounding box center [687, 19] width 62 height 10
click at [704, 72] on button "Logout" at bounding box center [714, 75] width 67 height 27
